Goal: Check status: Check status

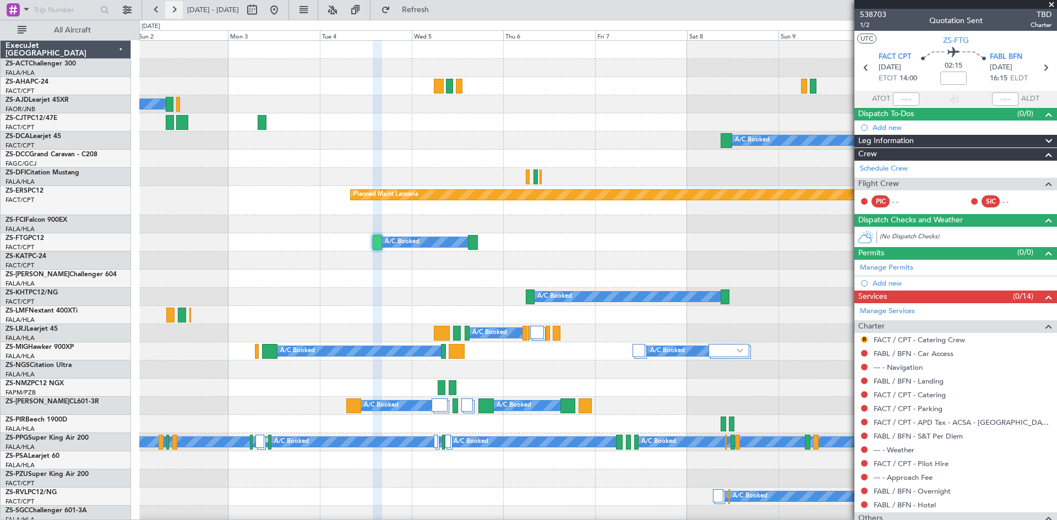
click at [175, 10] on button at bounding box center [174, 10] width 18 height 18
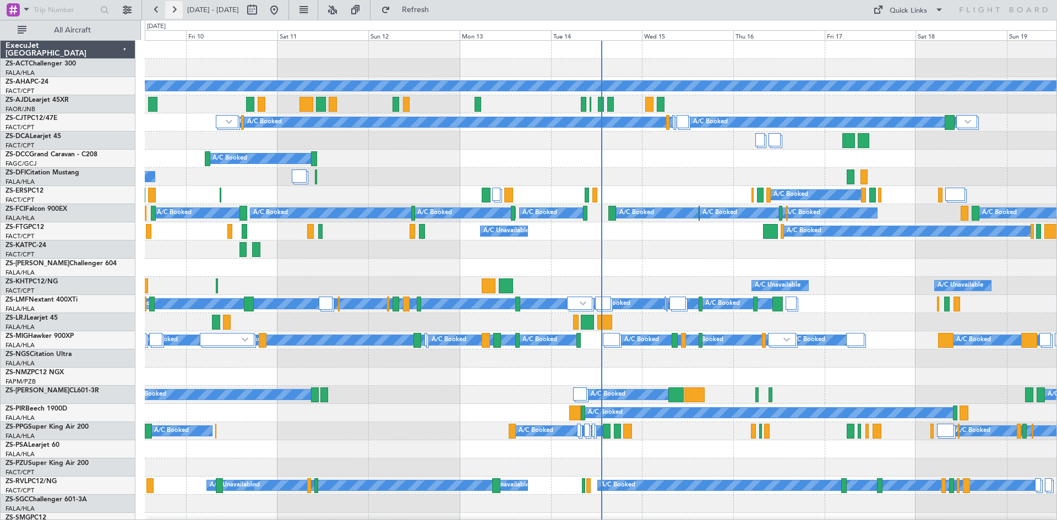
click at [177, 10] on button at bounding box center [174, 10] width 18 height 18
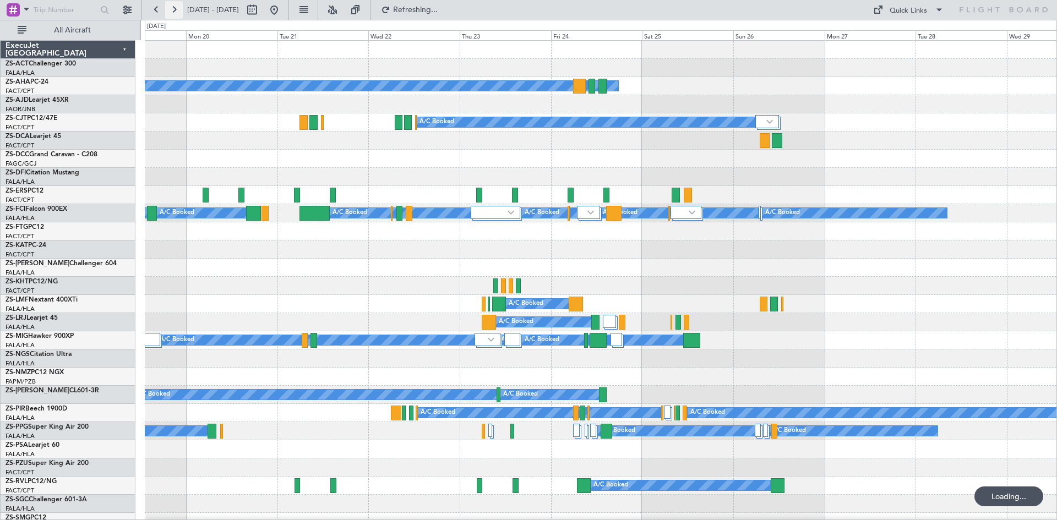
click at [177, 10] on button at bounding box center [174, 10] width 18 height 18
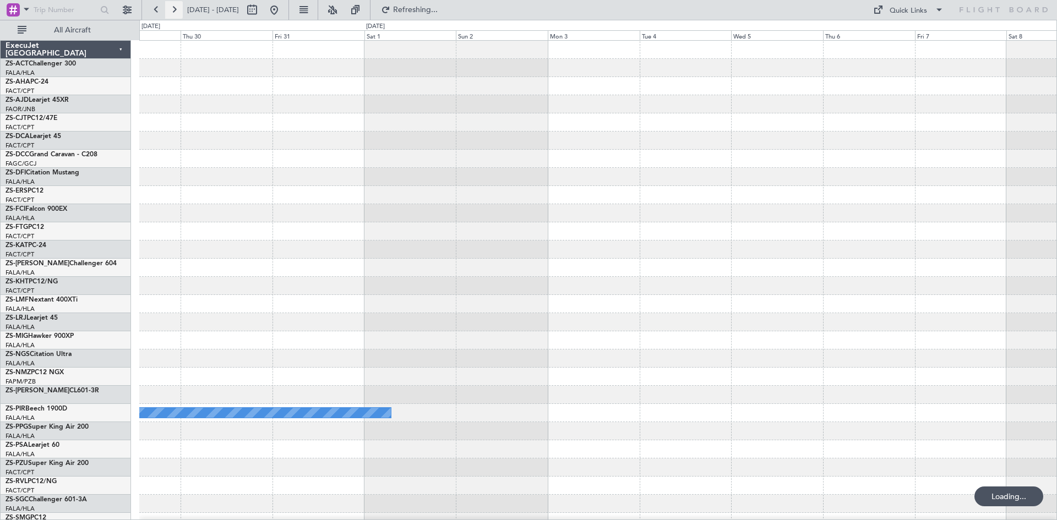
click at [175, 10] on button at bounding box center [174, 10] width 18 height 18
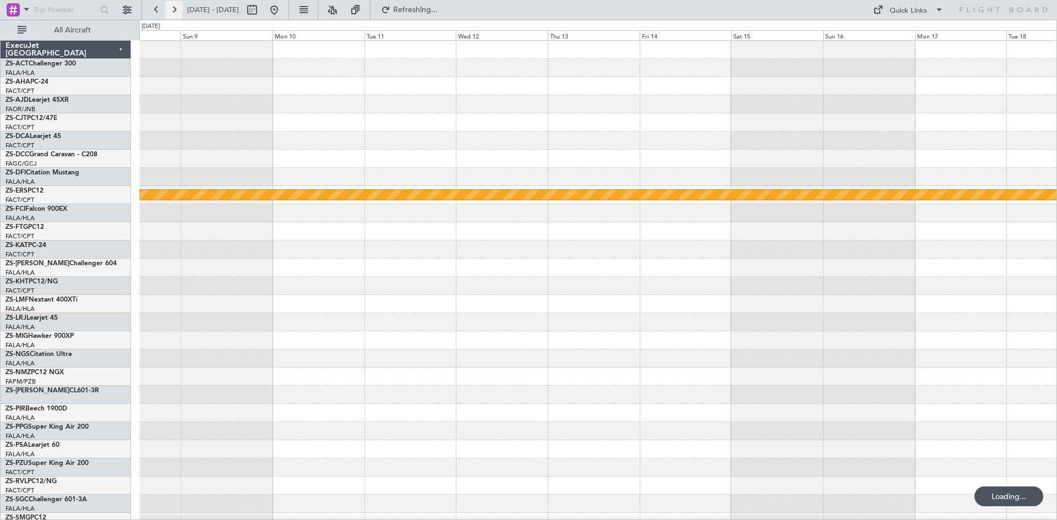
click at [175, 10] on button at bounding box center [174, 10] width 18 height 18
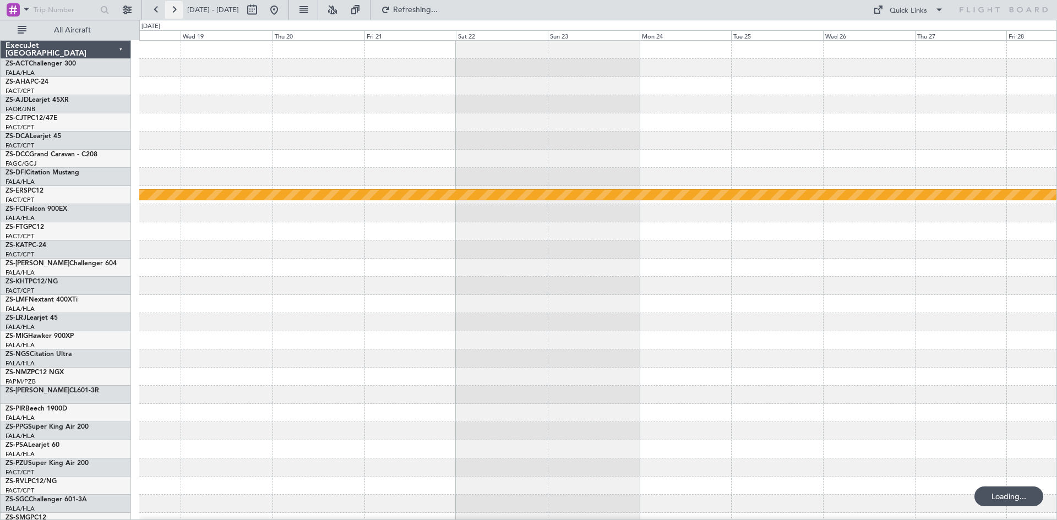
click at [175, 10] on button at bounding box center [174, 10] width 18 height 18
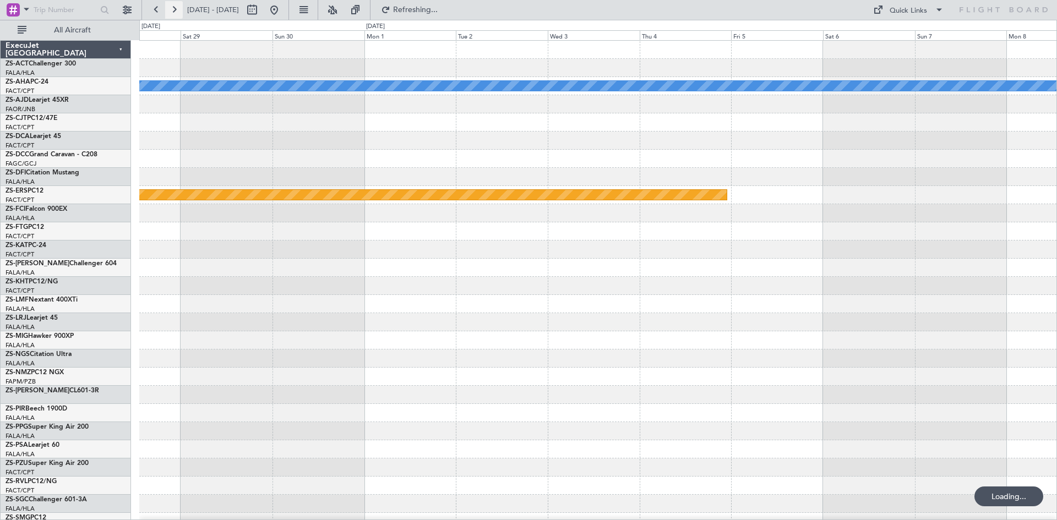
click at [175, 10] on button at bounding box center [174, 10] width 18 height 18
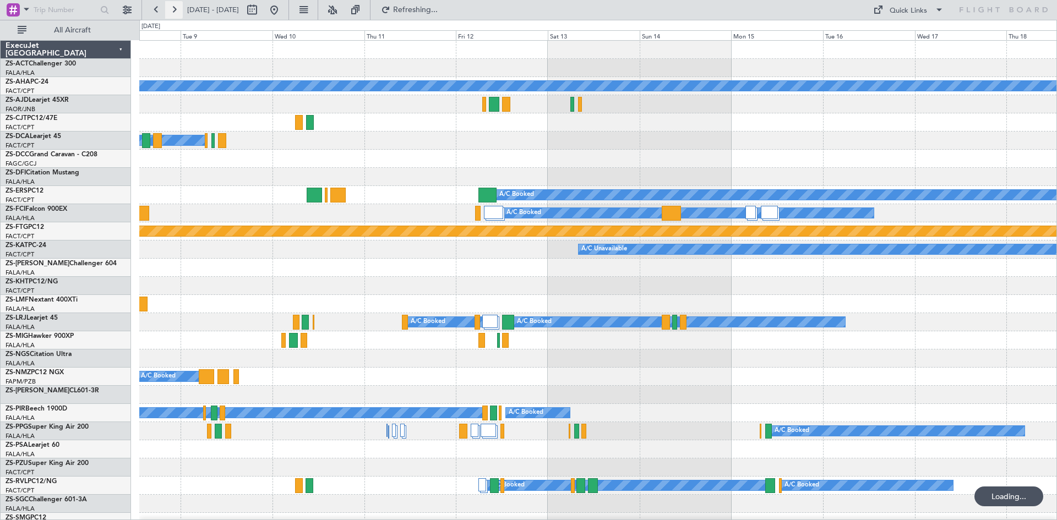
click at [175, 10] on button at bounding box center [174, 10] width 18 height 18
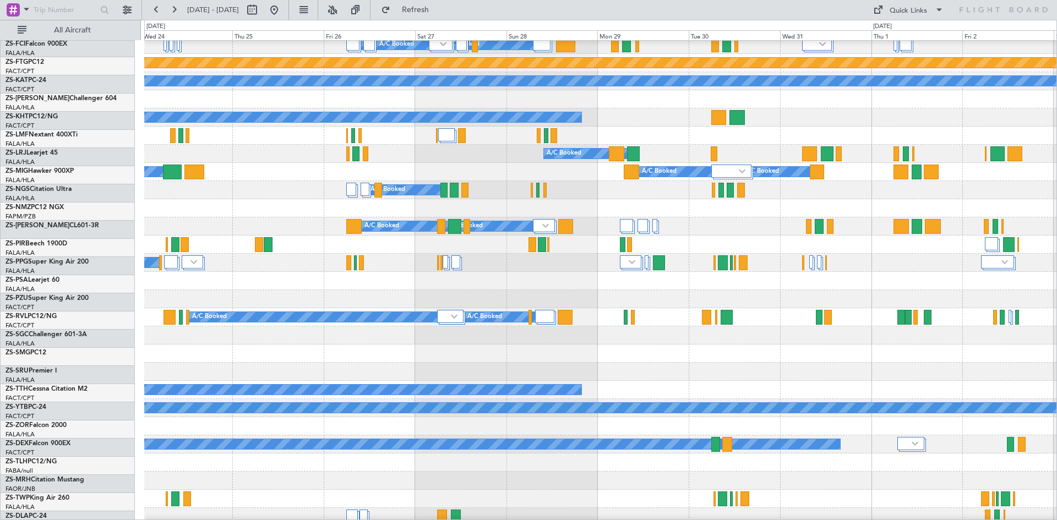
scroll to position [220, 0]
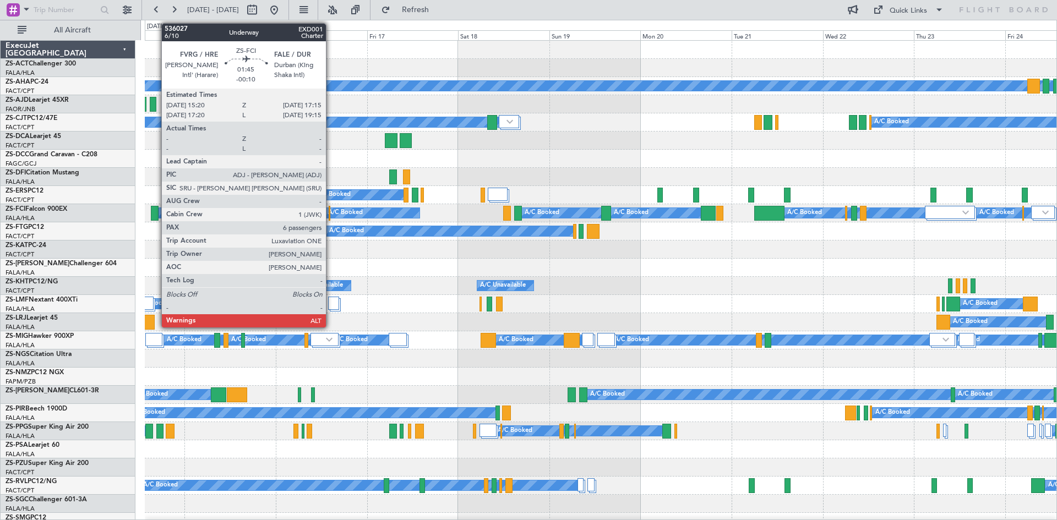
click at [156, 216] on div at bounding box center [155, 213] width 8 height 15
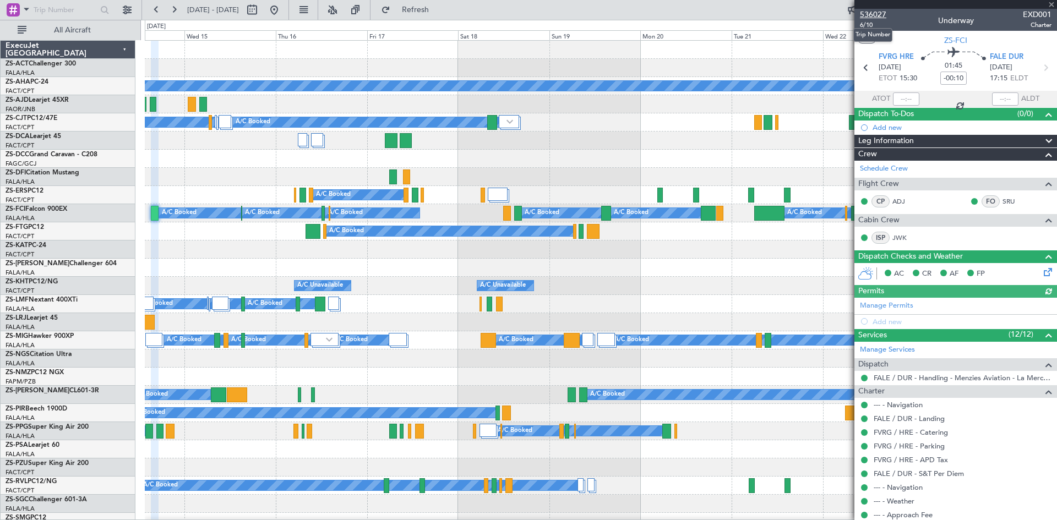
click at [873, 14] on span "536027" at bounding box center [873, 15] width 26 height 12
click at [1053, 7] on span at bounding box center [1051, 5] width 11 height 10
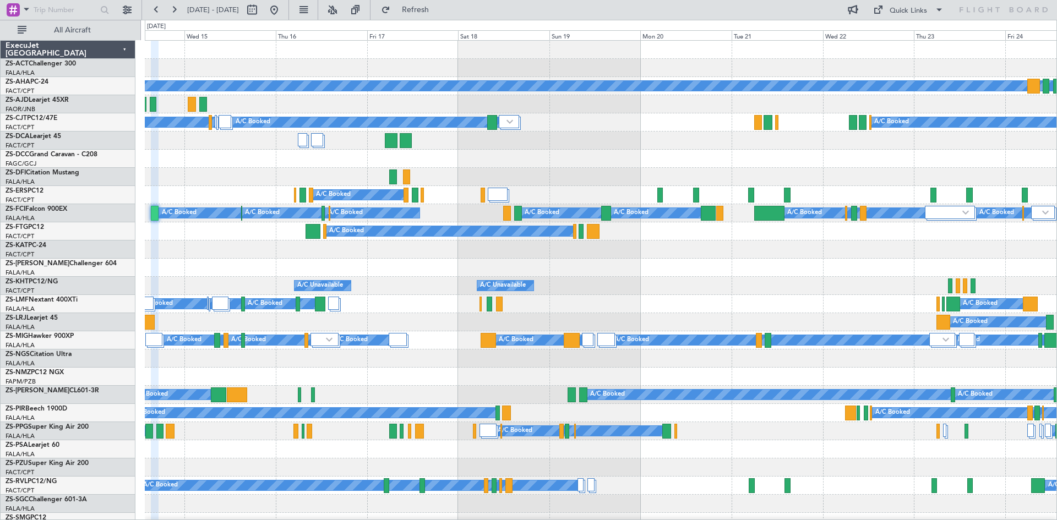
type input "0"
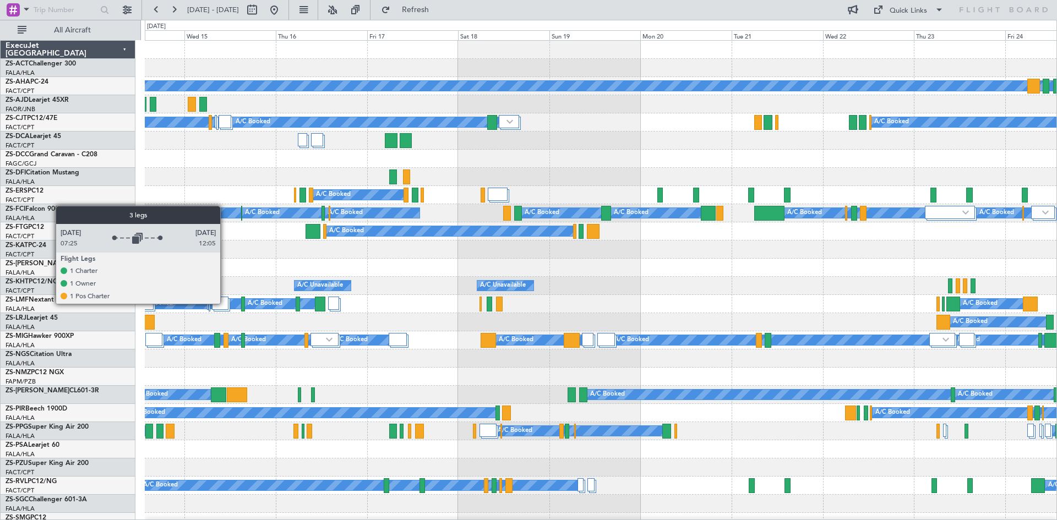
click at [225, 303] on div at bounding box center [220, 303] width 17 height 13
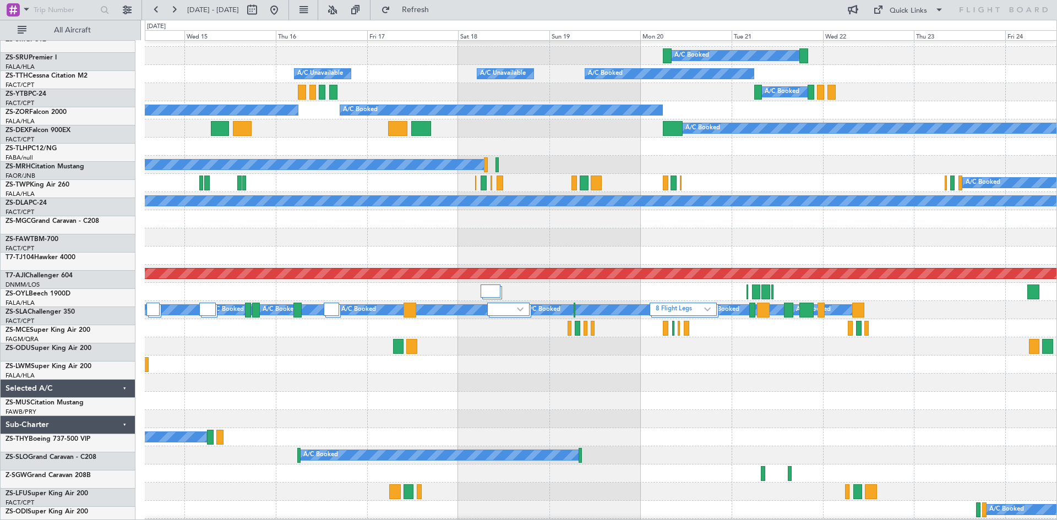
scroll to position [551, 0]
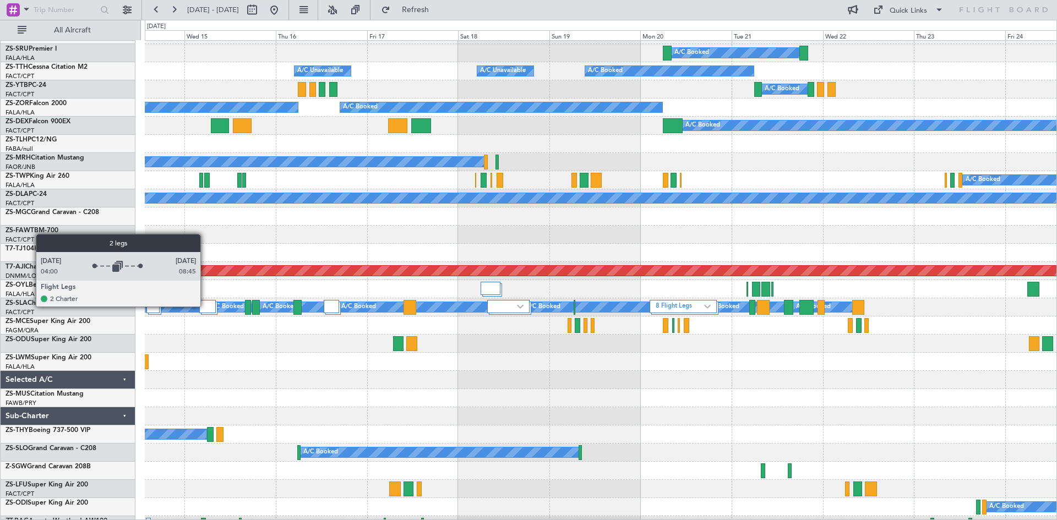
click at [205, 306] on div at bounding box center [207, 306] width 17 height 13
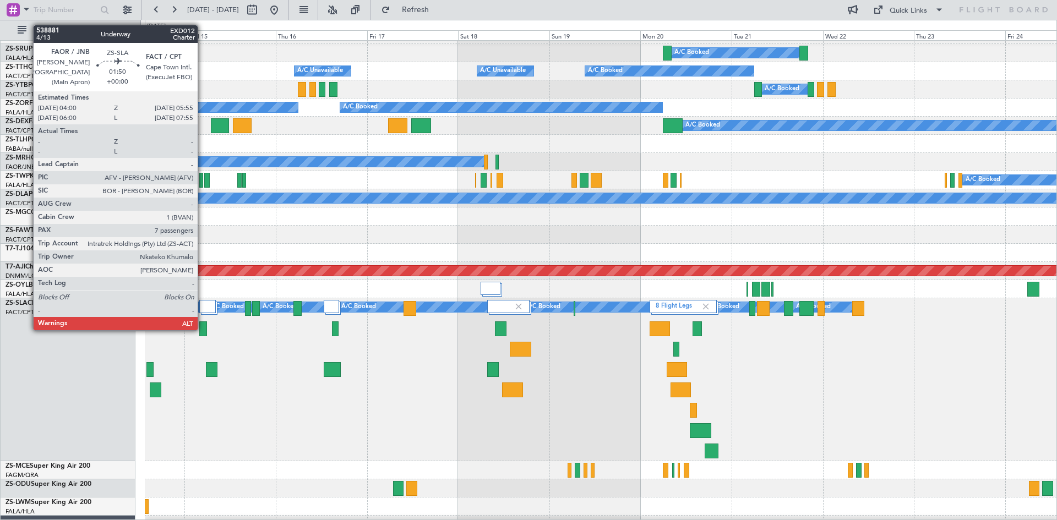
click at [203, 329] on div at bounding box center [203, 329] width 8 height 15
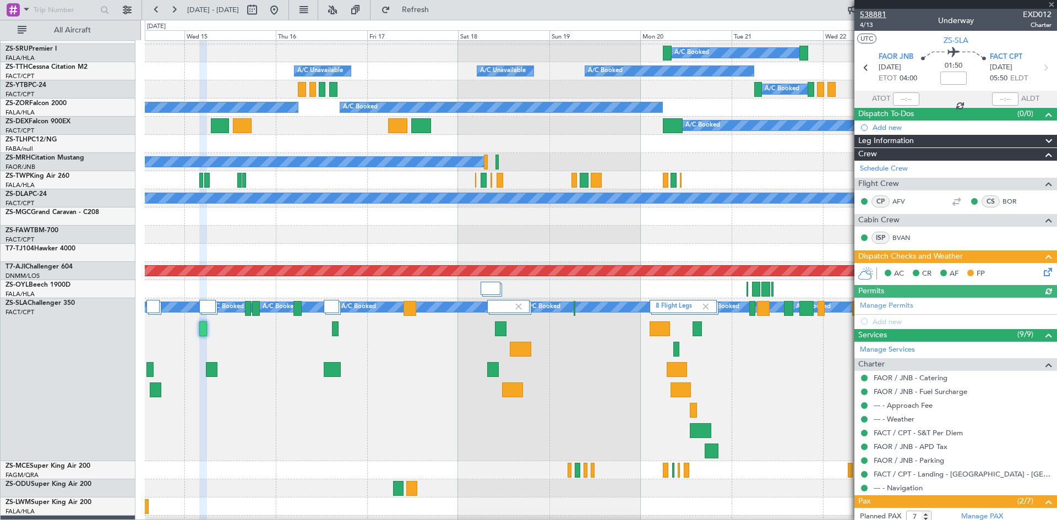
click at [871, 14] on span "538881" at bounding box center [873, 15] width 26 height 12
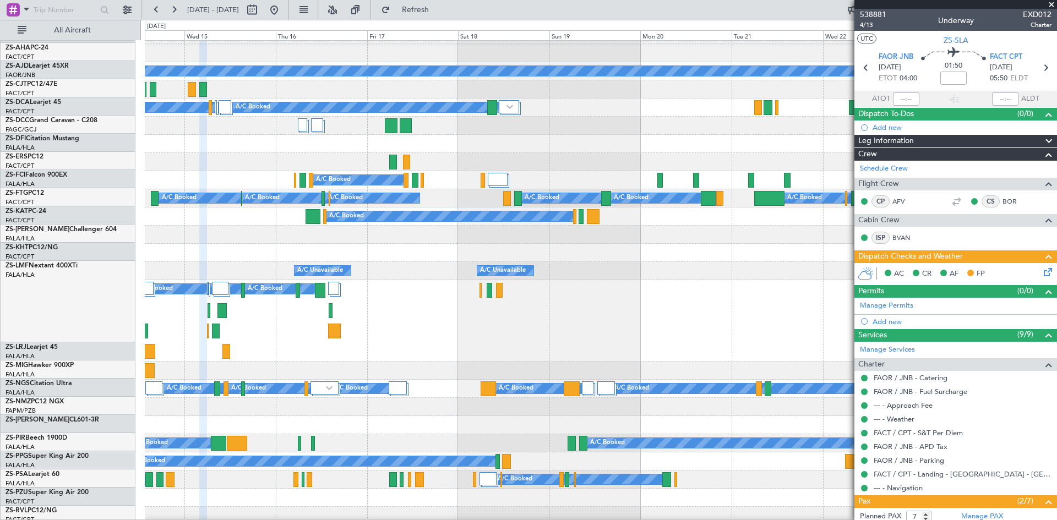
scroll to position [0, 0]
